Goal: Task Accomplishment & Management: Use online tool/utility

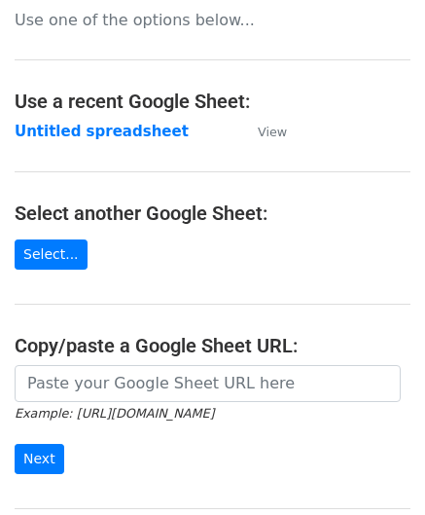
scroll to position [195, 0]
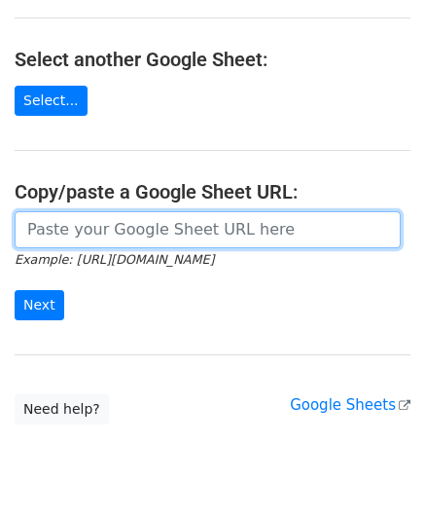
click at [72, 222] on input "url" at bounding box center [208, 229] width 386 height 37
paste input "[URL][DOMAIN_NAME]"
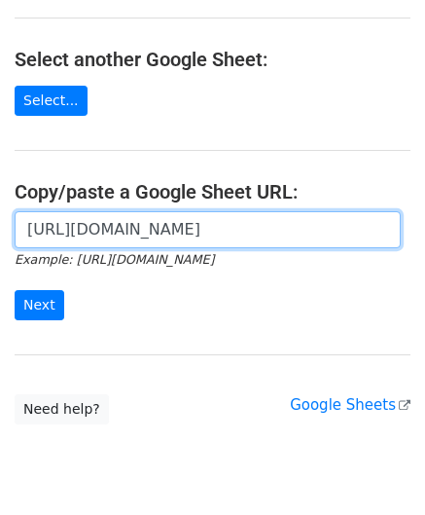
scroll to position [0, 420]
type input "[URL][DOMAIN_NAME]"
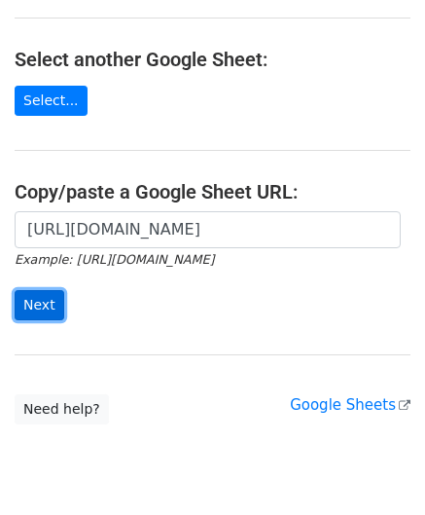
click at [45, 297] on input "Next" at bounding box center [40, 305] width 50 height 30
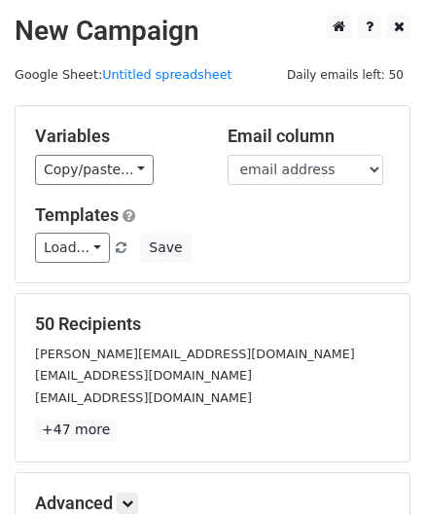
scroll to position [237, 0]
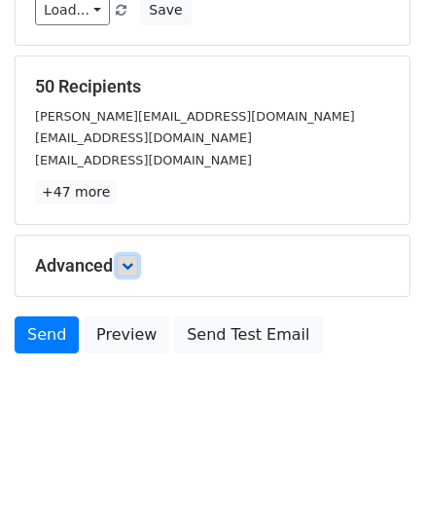
drag, startPoint x: 130, startPoint y: 260, endPoint x: 134, endPoint y: 270, distance: 10.5
click at [130, 260] on icon at bounding box center [128, 266] width 12 height 12
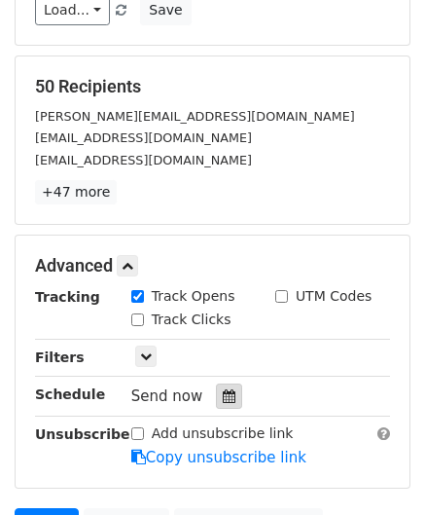
click at [223, 392] on icon at bounding box center [229, 396] width 13 height 14
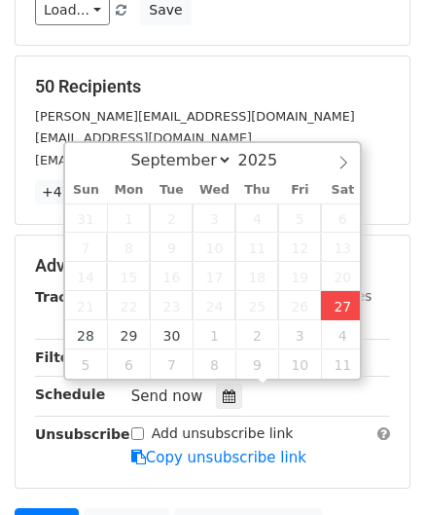
type input "2025-09-27 14:40"
type input "02"
type input "40"
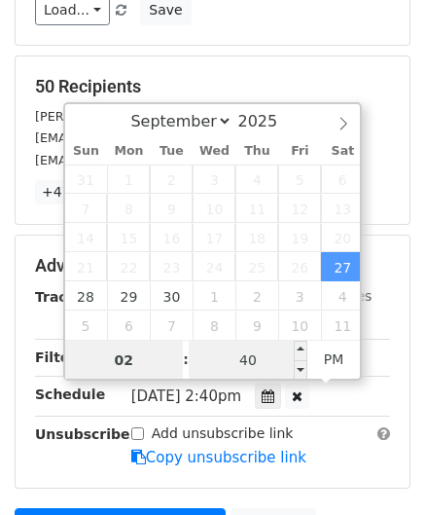
paste input "5"
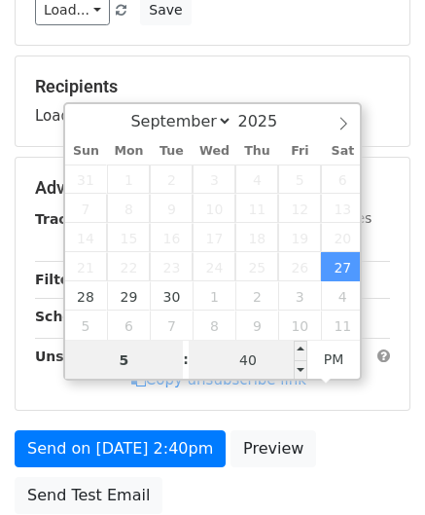
type input "5"
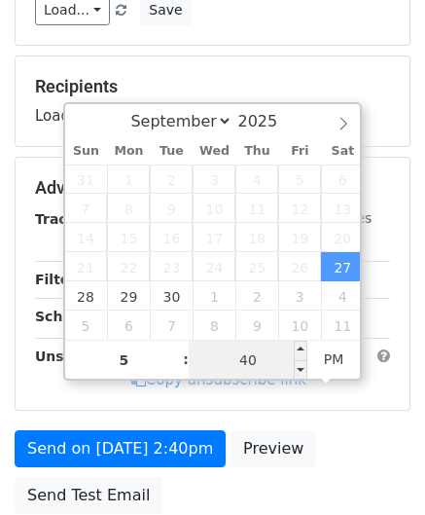
type input "2025-09-27 17:40"
type input "05"
click at [267, 364] on input "40" at bounding box center [248, 360] width 119 height 39
type input "00"
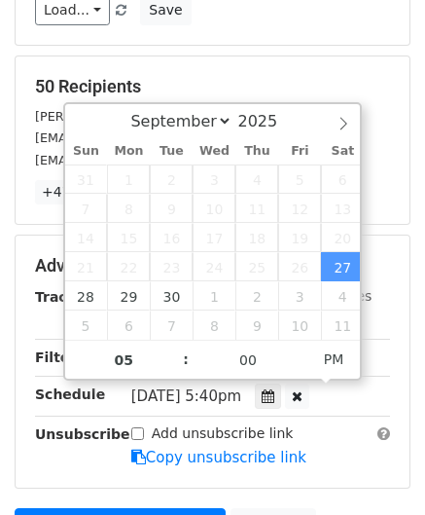
type input "2025-09-27 17:00"
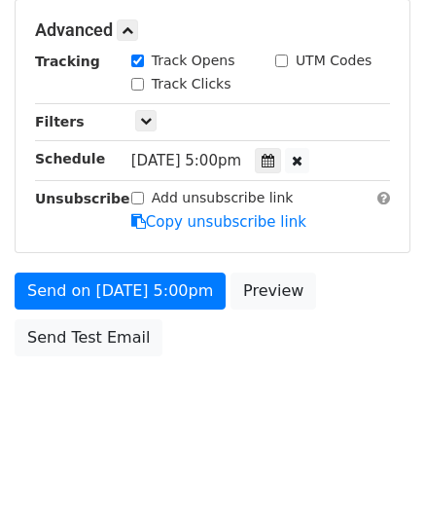
scroll to position [473, 0]
